Goal: Task Accomplishment & Management: Manage account settings

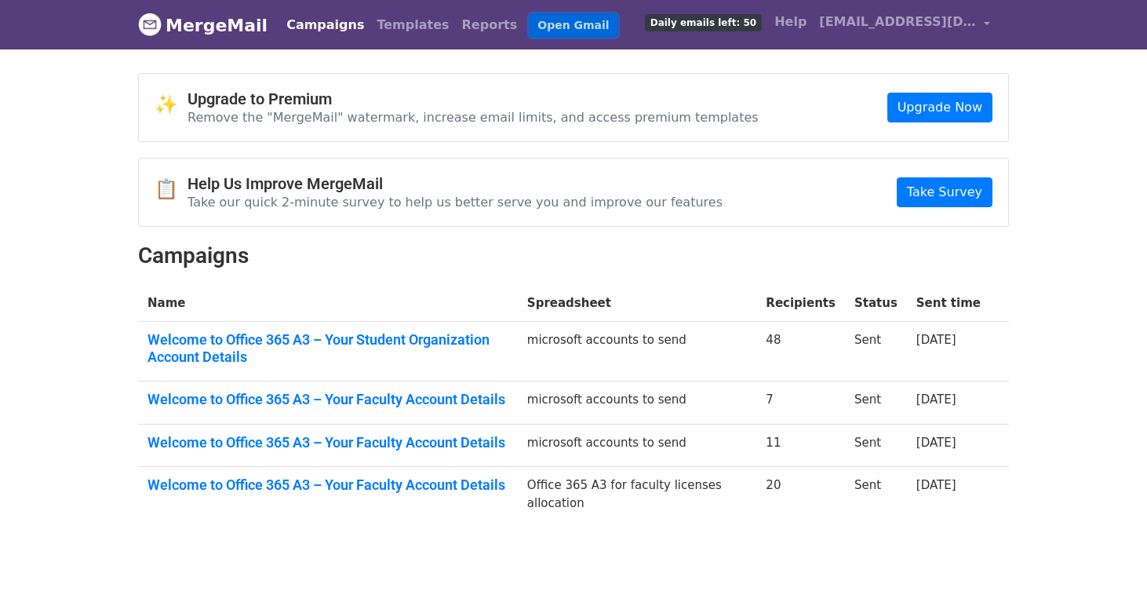
click at [530, 32] on link "Open Gmail" at bounding box center [573, 25] width 87 height 23
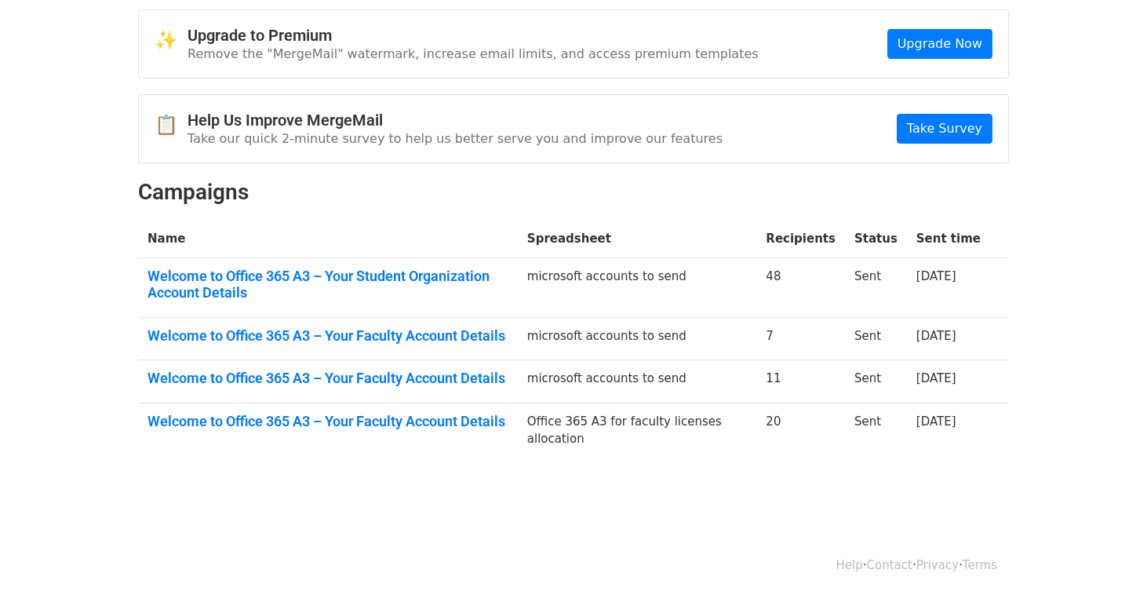
scroll to position [116, 0]
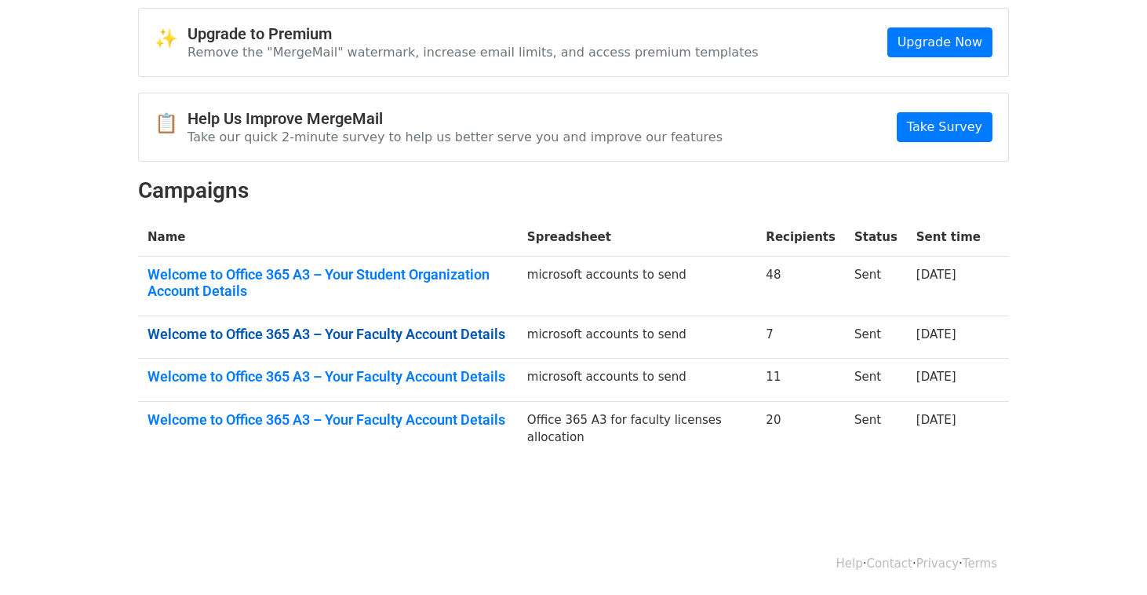
click at [425, 329] on link "Welcome to Office 365 A3 – Your Faculty Account Details" at bounding box center [328, 334] width 361 height 17
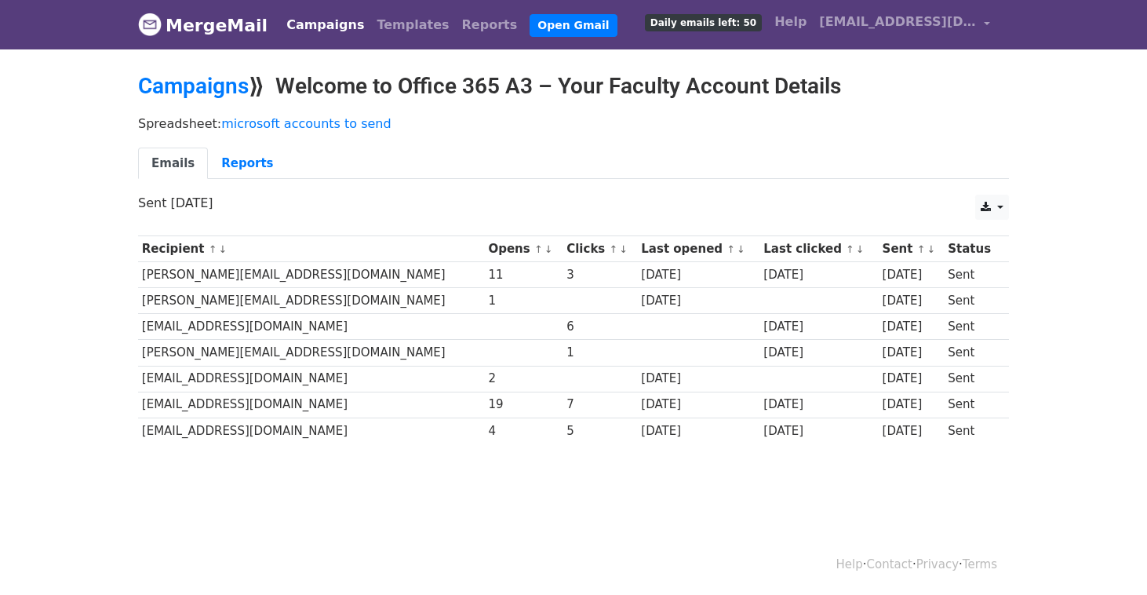
scroll to position [2, 0]
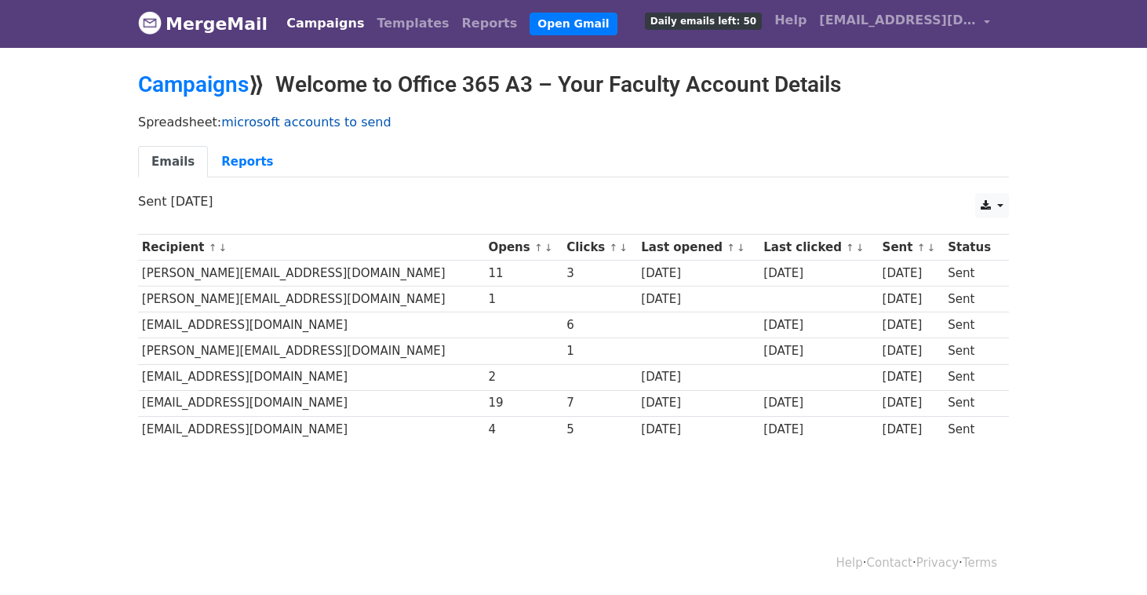
click at [347, 122] on link "microsoft accounts to send" at bounding box center [305, 122] width 169 height 15
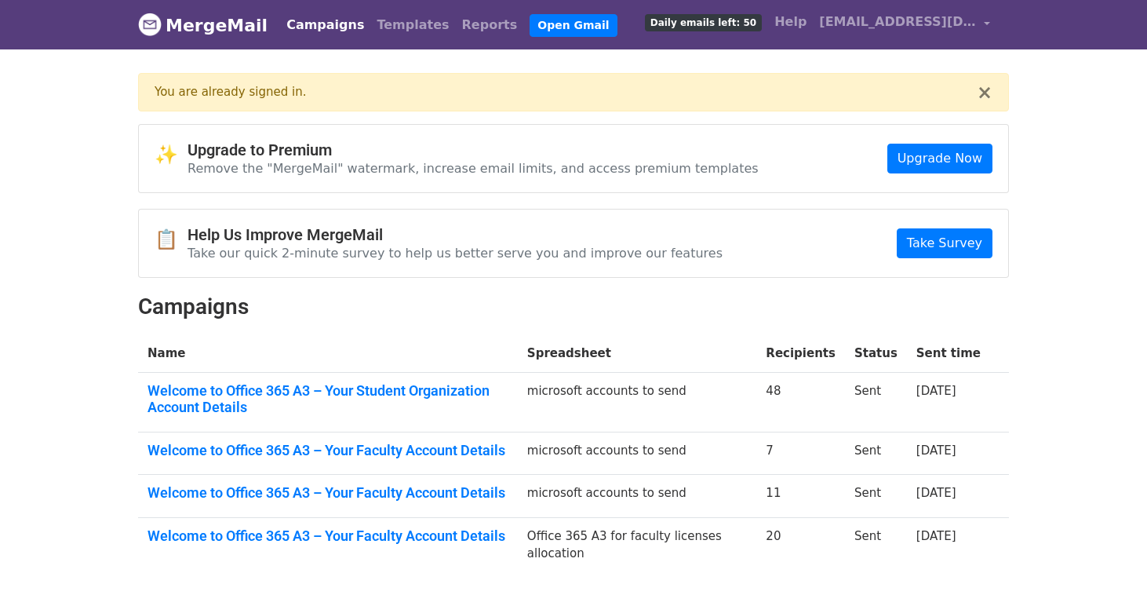
scroll to position [116, 0]
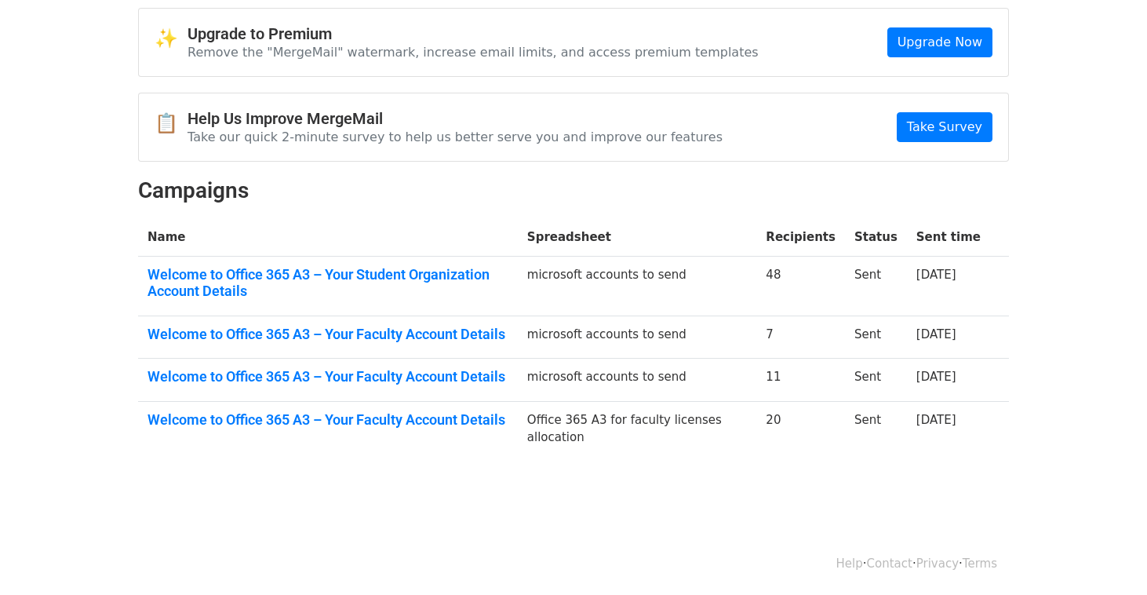
click at [720, 474] on body "MergeMail Campaigns Templates Reports Open Gmail Daily emails left: 50 Help sal…" at bounding box center [573, 207] width 1147 height 647
click at [403, 337] on link "Welcome to Office 365 A3 – Your Faculty Account Details" at bounding box center [328, 334] width 361 height 17
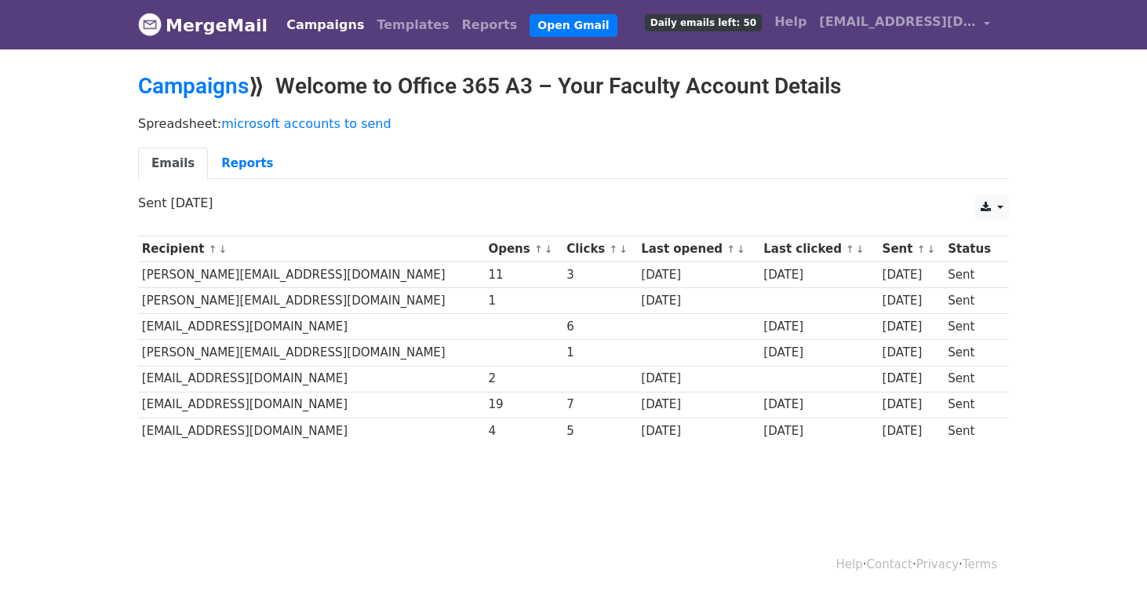
click at [534, 130] on div "Spreadsheet: microsoft accounts to send Emails Reports" at bounding box center [573, 151] width 894 height 88
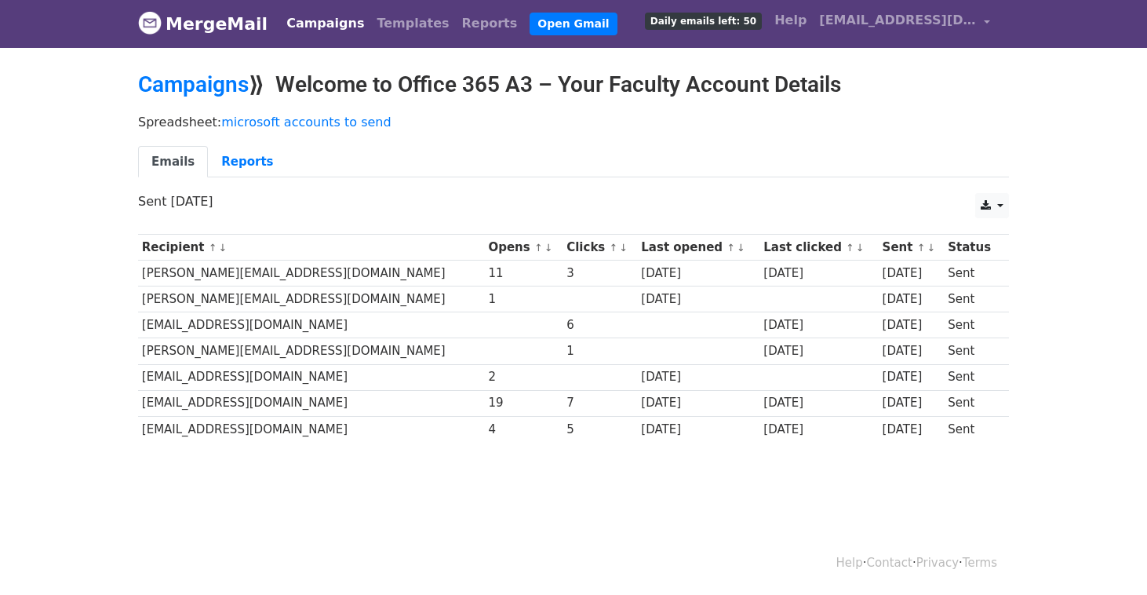
click at [1011, 202] on div "CSV Excel Sent 12 days ago" at bounding box center [573, 209] width 894 height 33
click at [1004, 201] on link at bounding box center [992, 205] width 34 height 25
click at [719, 120] on p "Spreadsheet: microsoft accounts to send" at bounding box center [573, 122] width 871 height 16
click at [309, 38] on div "Campaigns Templates Reports Open Gmail Daily emails left: 50 Help salma.maningc…" at bounding box center [634, 23] width 724 height 37
click at [304, 28] on link "Campaigns" at bounding box center [325, 23] width 90 height 31
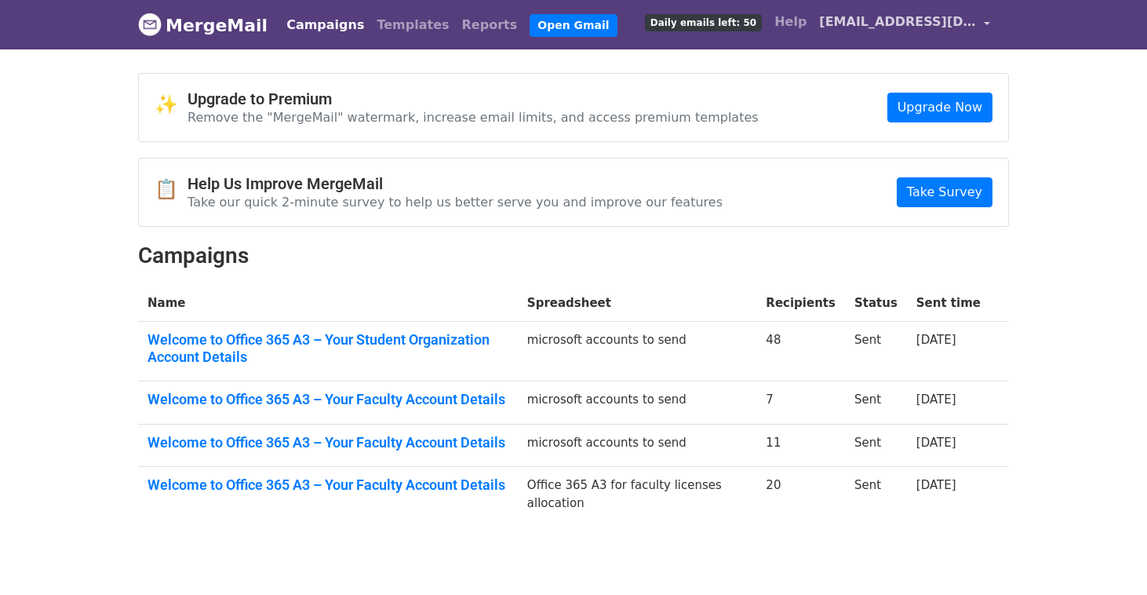
click at [980, 25] on link "[EMAIL_ADDRESS][DOMAIN_NAME]" at bounding box center [905, 24] width 184 height 37
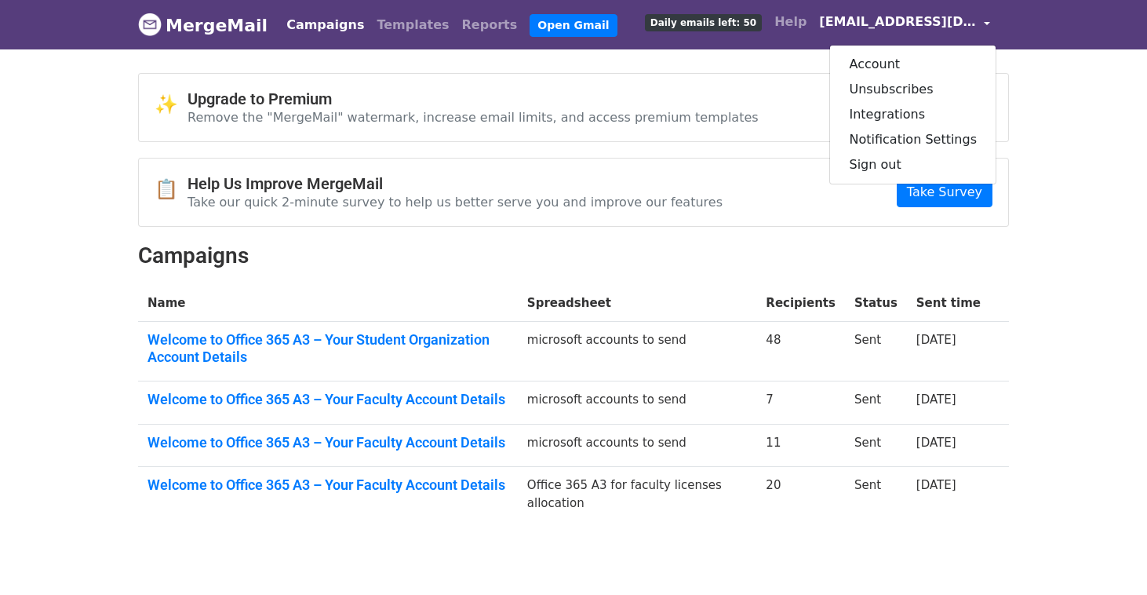
click at [985, 20] on link "[EMAIL_ADDRESS][DOMAIN_NAME]" at bounding box center [905, 24] width 184 height 37
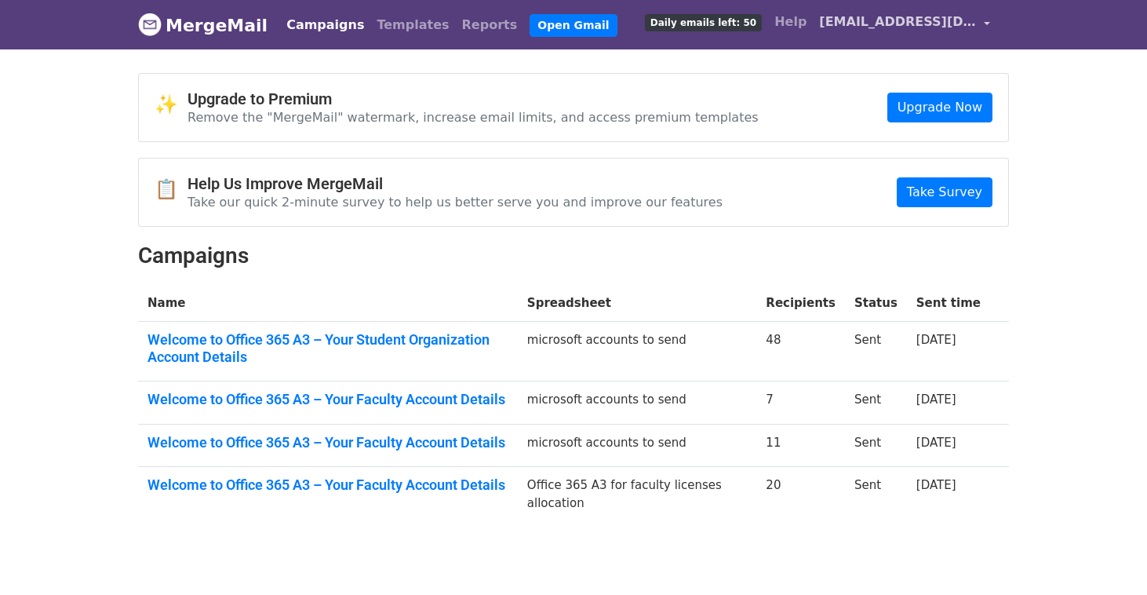
click at [985, 20] on link "[EMAIL_ADDRESS][DOMAIN_NAME]" at bounding box center [905, 24] width 184 height 37
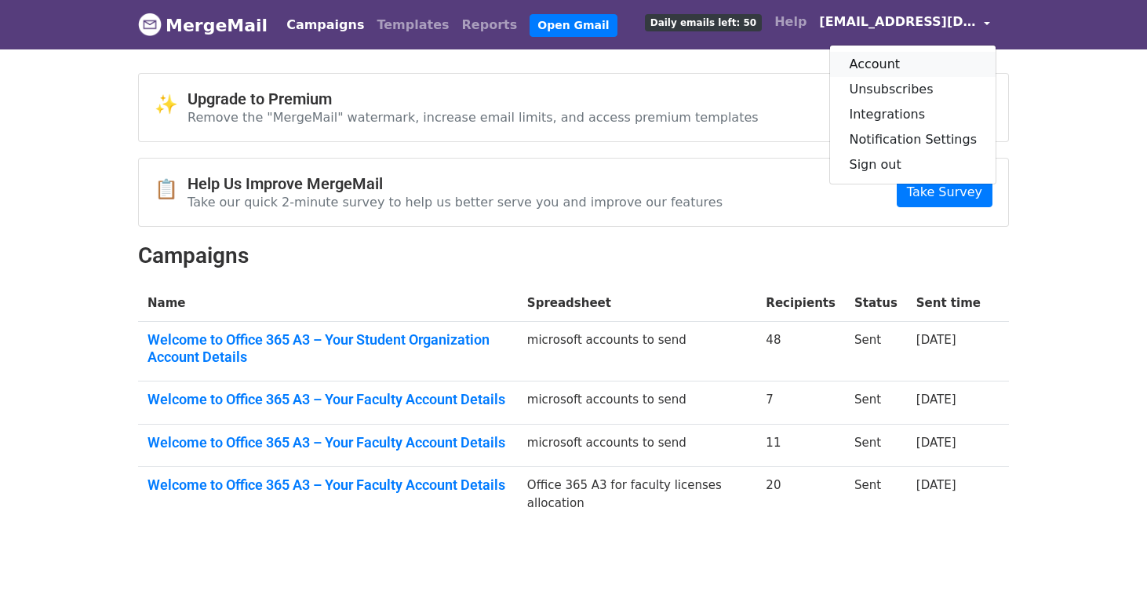
click at [936, 68] on link "Account" at bounding box center [913, 64] width 166 height 25
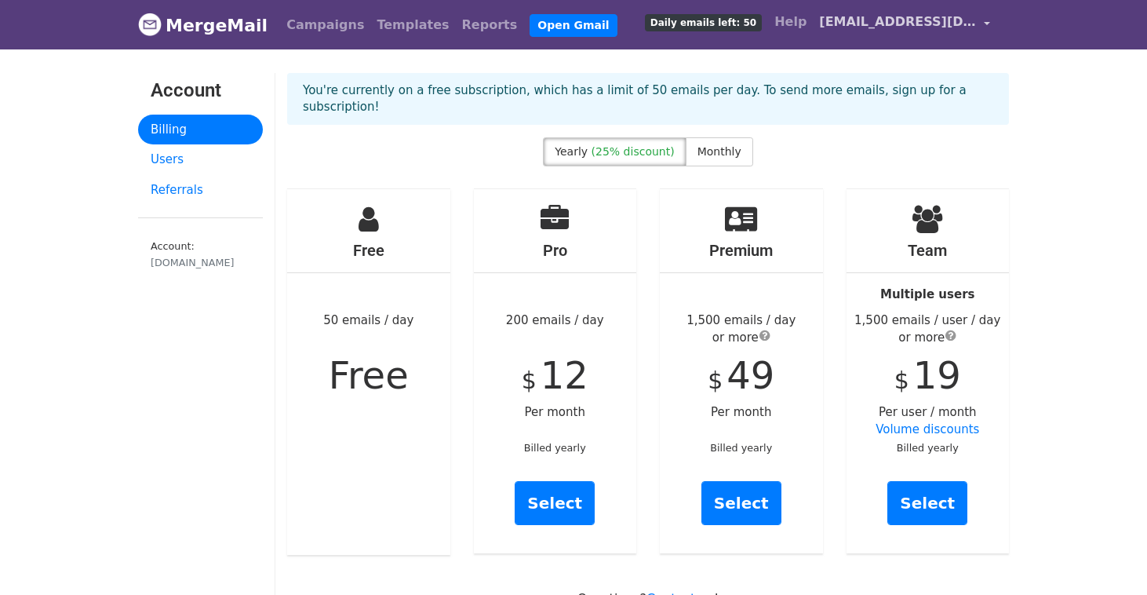
click at [989, 23] on link "[EMAIL_ADDRESS][DOMAIN_NAME]" at bounding box center [905, 24] width 184 height 37
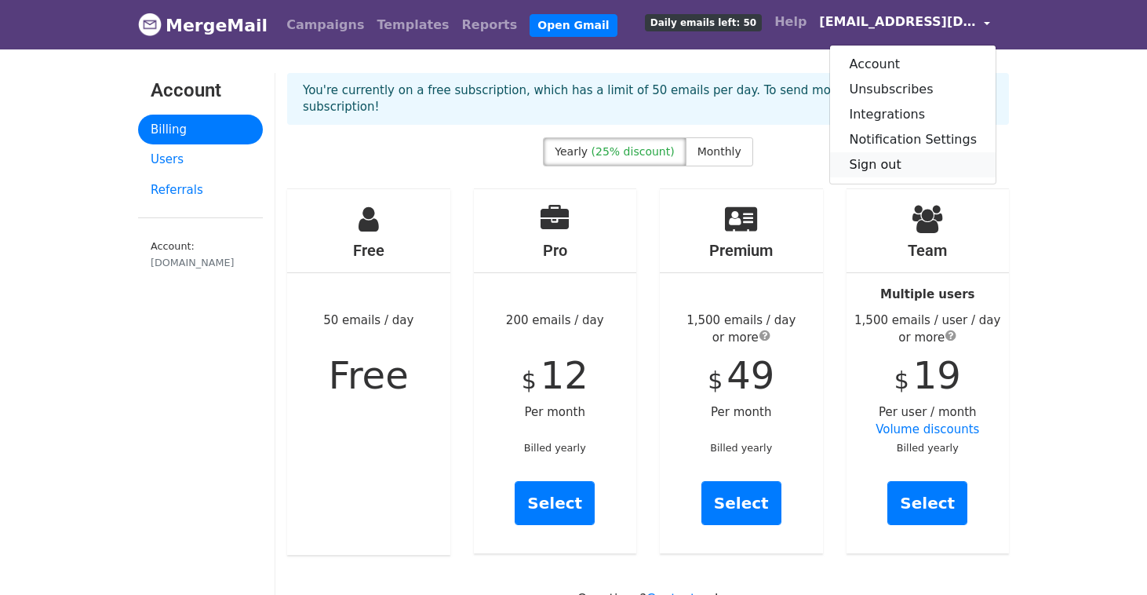
click at [908, 162] on link "Sign out" at bounding box center [913, 164] width 166 height 25
